Goal: Information Seeking & Learning: Learn about a topic

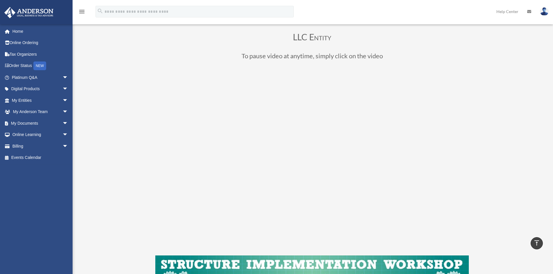
scroll to position [29, 0]
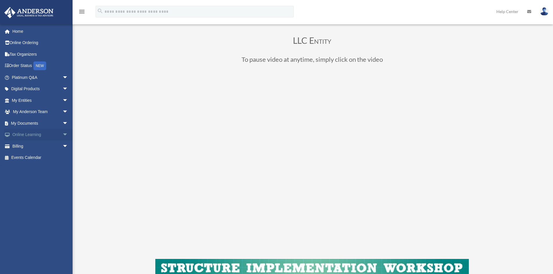
click at [62, 132] on span "arrow_drop_down" at bounding box center [68, 135] width 12 height 12
click at [28, 146] on link "Courses" at bounding box center [42, 146] width 69 height 12
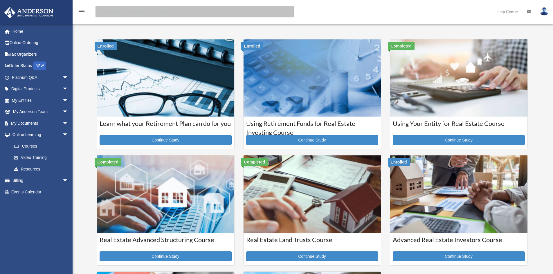
click at [131, 11] on input "search" at bounding box center [194, 12] width 198 height 12
type input "**********"
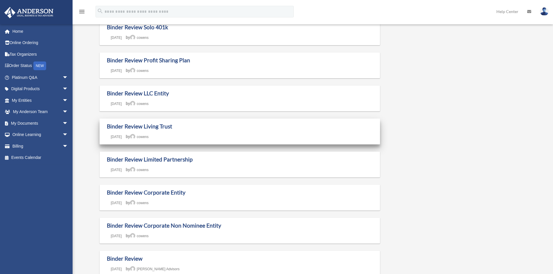
scroll to position [58, 0]
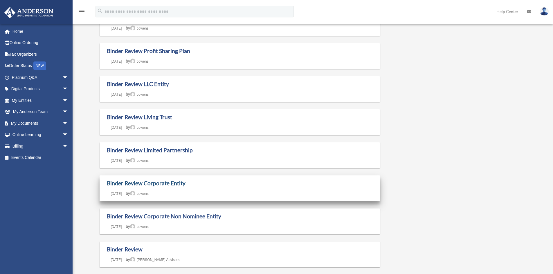
click at [122, 181] on link "Binder Review Corporate Entity" at bounding box center [146, 183] width 79 height 7
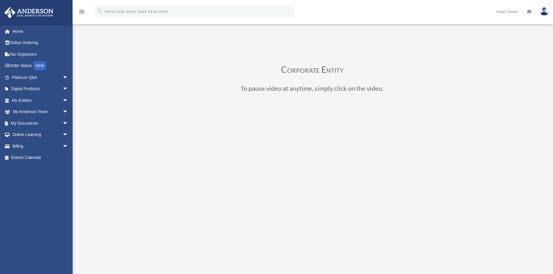
click at [527, 79] on div "Corporate Entity To pause video at anytime, simply click on the video." at bounding box center [312, 201] width 434 height 325
